Goal: Task Accomplishment & Management: Use online tool/utility

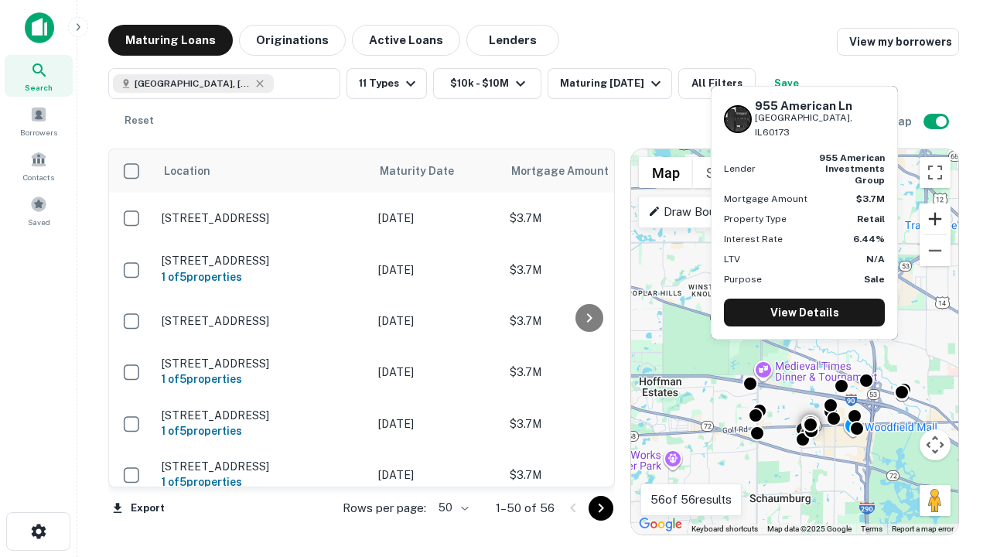
click at [935, 219] on button "Zoom in" at bounding box center [935, 218] width 31 height 31
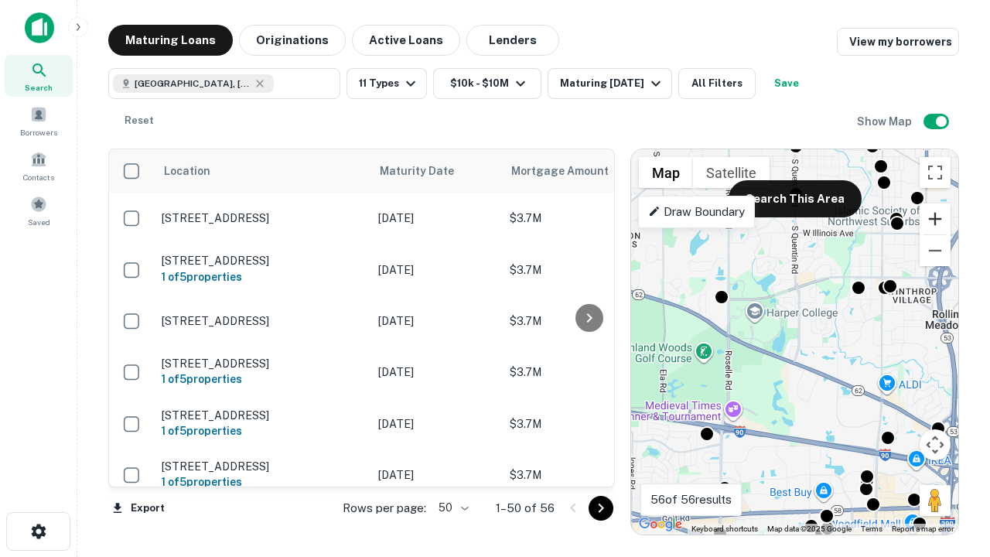
click at [935, 219] on button "Zoom in" at bounding box center [935, 218] width 31 height 31
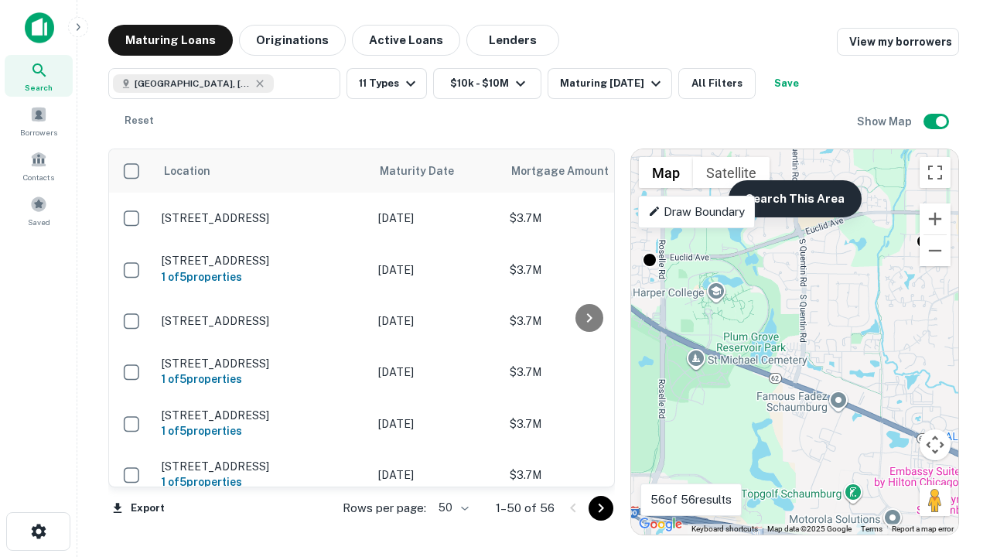
click at [794, 199] on button "Search This Area" at bounding box center [795, 198] width 133 height 37
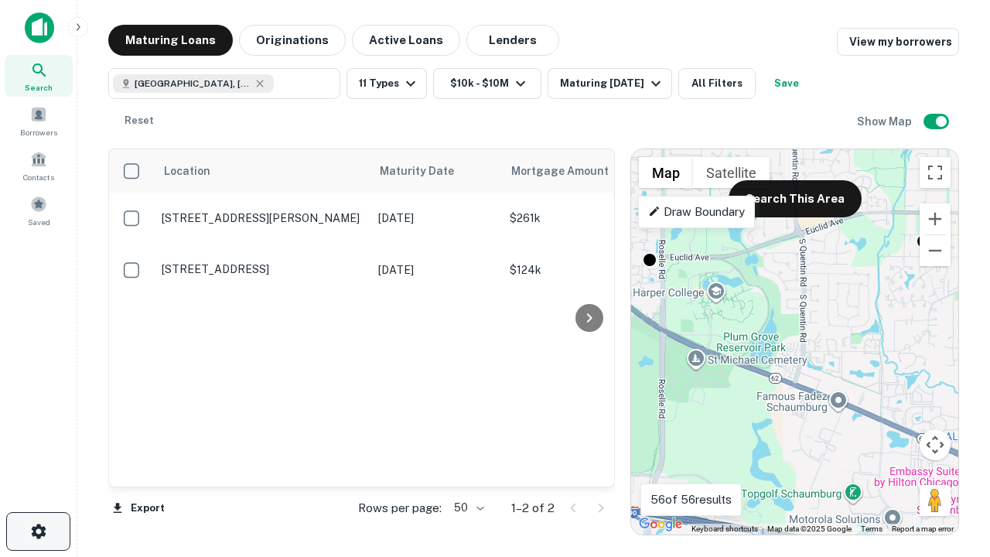
click at [38, 531] on icon "button" at bounding box center [38, 531] width 19 height 19
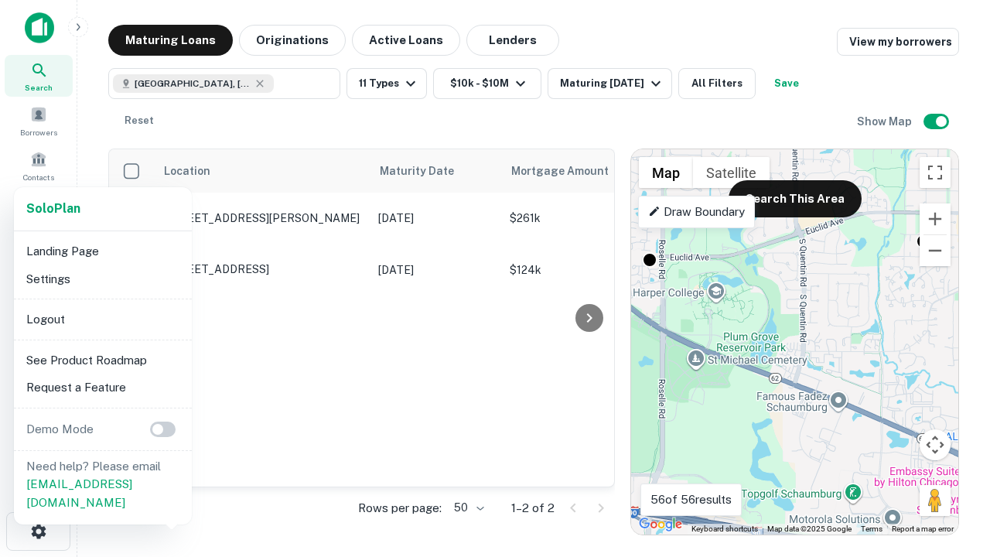
click at [102, 319] on li "Logout" at bounding box center [103, 319] width 166 height 28
